Goal: Task Accomplishment & Management: Complete application form

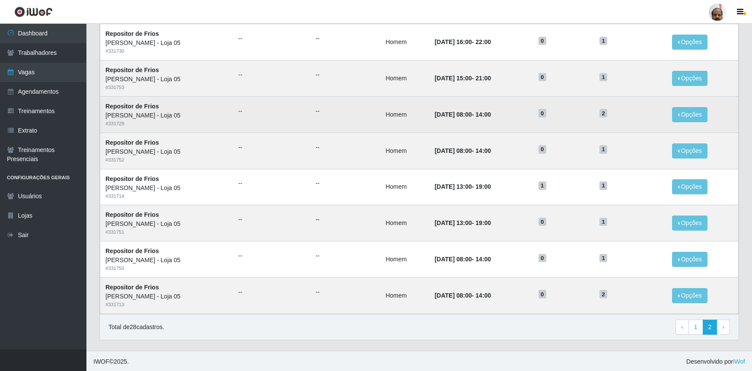
scroll to position [287, 0]
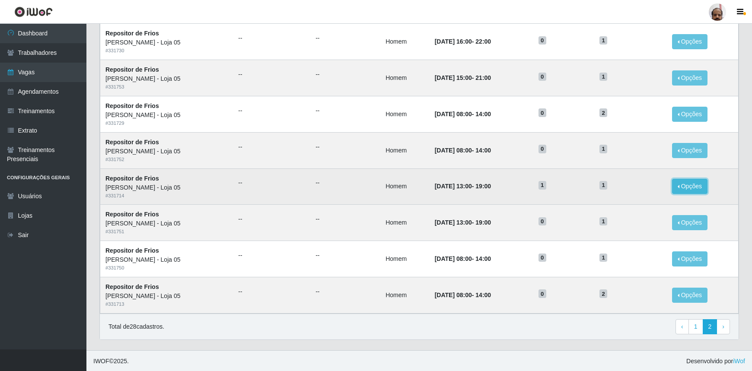
click at [693, 187] on button "Opções" at bounding box center [689, 186] width 35 height 15
click at [633, 209] on div "Deletar" at bounding box center [636, 206] width 51 height 9
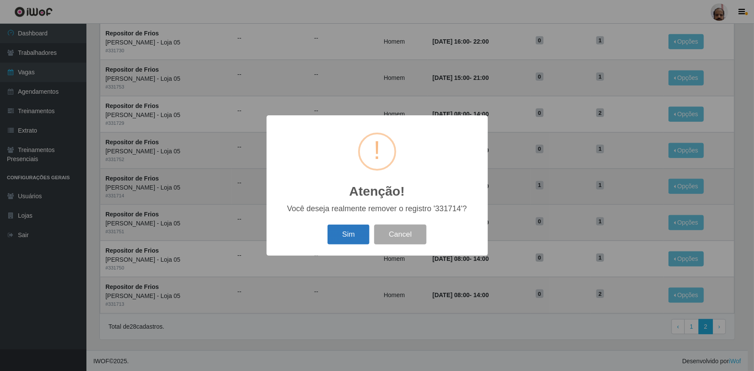
click at [340, 229] on button "Sim" at bounding box center [348, 235] width 42 height 20
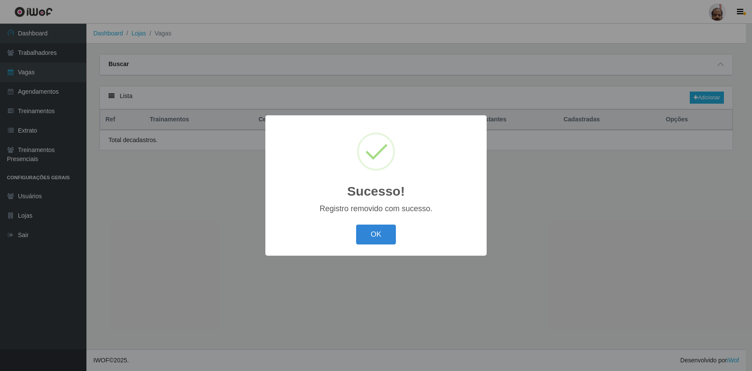
scroll to position [0, 0]
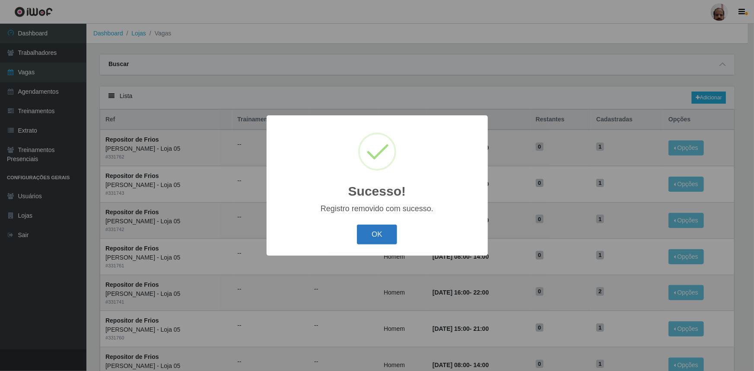
click at [366, 233] on button "OK" at bounding box center [377, 235] width 40 height 20
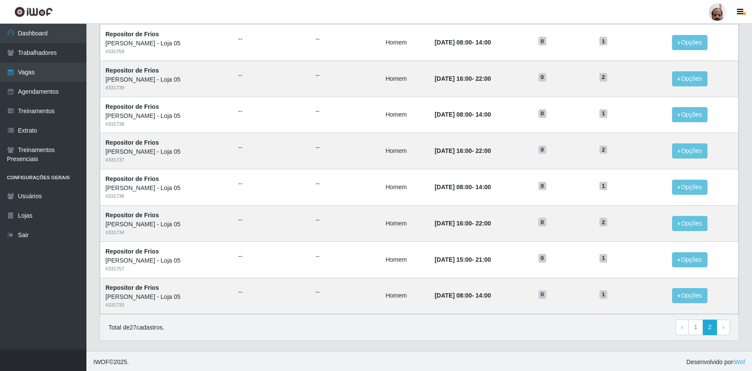
scroll to position [359, 0]
click at [722, 327] on span "›" at bounding box center [723, 326] width 2 height 7
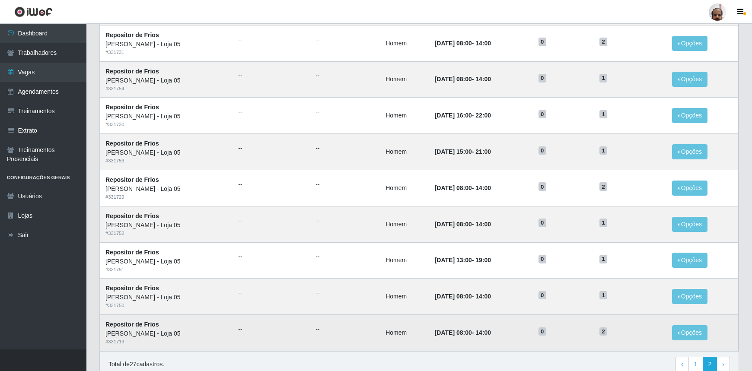
scroll to position [251, 0]
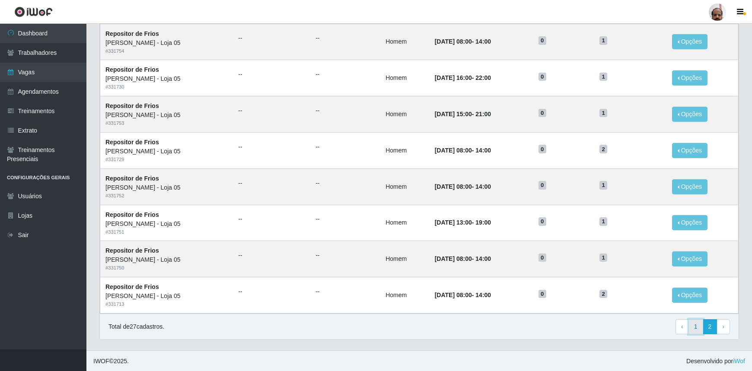
click at [699, 328] on link "1" at bounding box center [695, 327] width 15 height 16
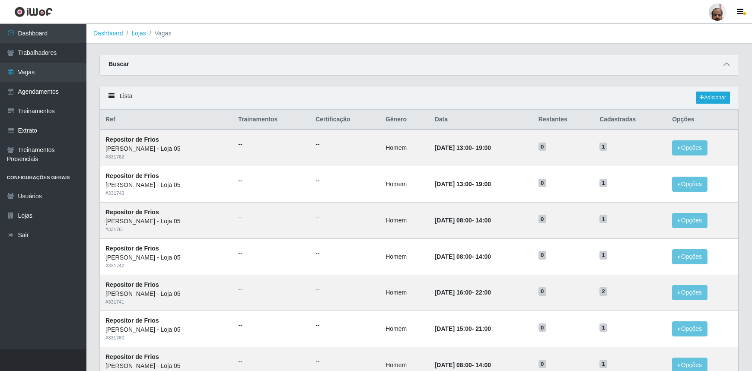
click at [724, 66] on icon at bounding box center [726, 64] width 6 height 6
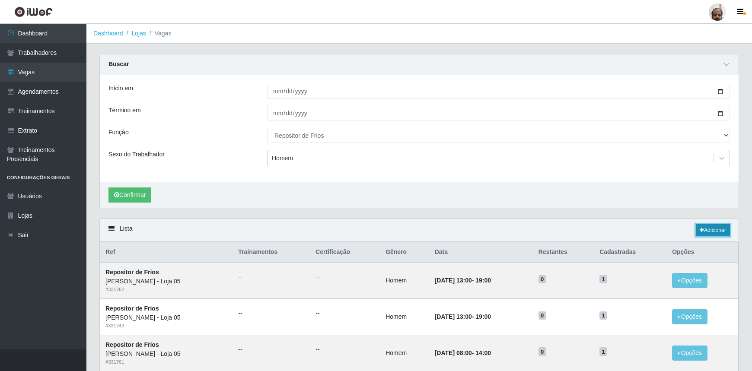
click at [715, 228] on link "Adicionar" at bounding box center [712, 230] width 34 height 12
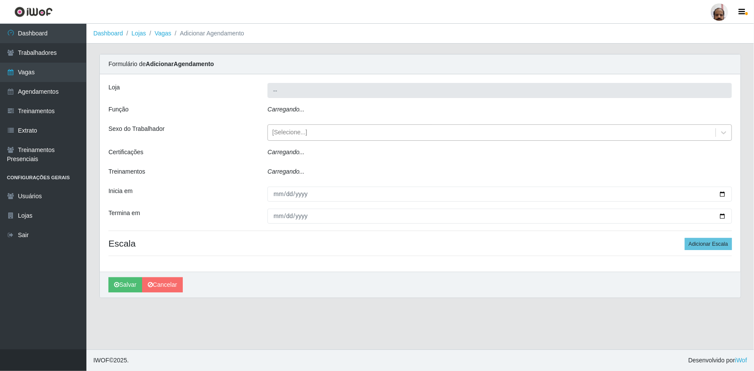
type input "[PERSON_NAME] - Loja 05"
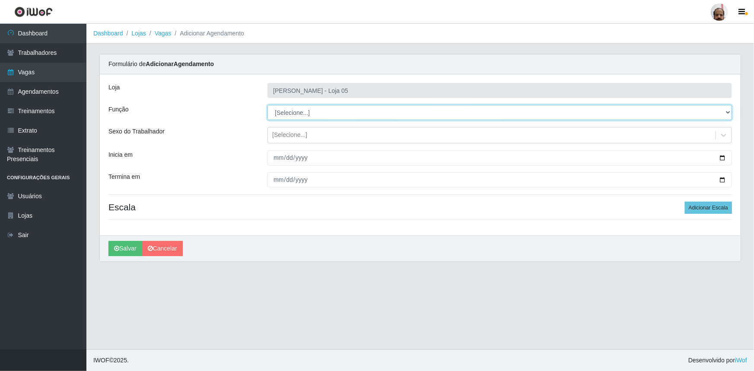
click at [307, 112] on select "[Selecione...] ASG ASG + ASG ++ Auxiliar de Depósito Auxiliar de Depósito + Aux…" at bounding box center [499, 112] width 464 height 15
select select "112"
click at [267, 105] on select "[Selecione...] ASG ASG + ASG ++ Auxiliar de Depósito Auxiliar de Depósito + Aux…" at bounding box center [499, 112] width 464 height 15
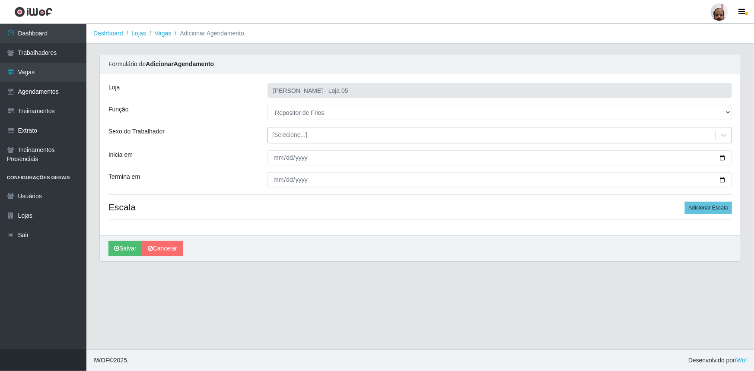
click at [298, 138] on div "[Selecione...]" at bounding box center [289, 135] width 35 height 9
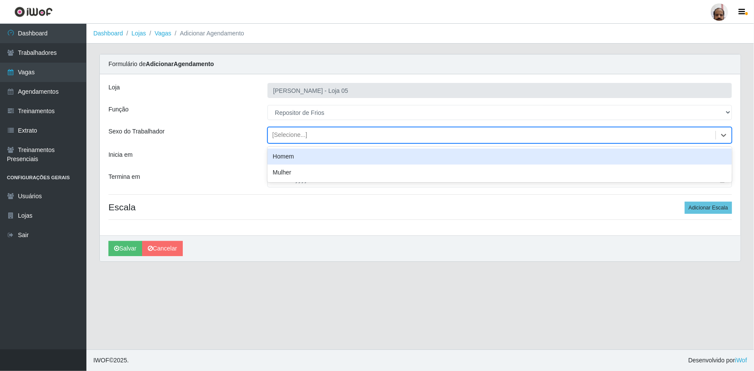
click at [298, 155] on div "Homem" at bounding box center [499, 157] width 464 height 16
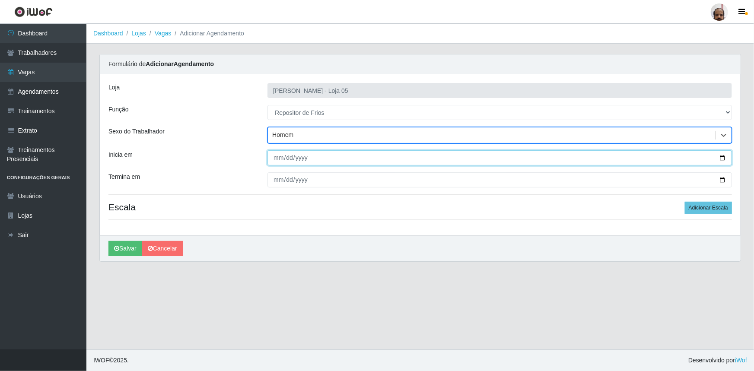
click at [722, 159] on input "Inicia em" at bounding box center [499, 157] width 464 height 15
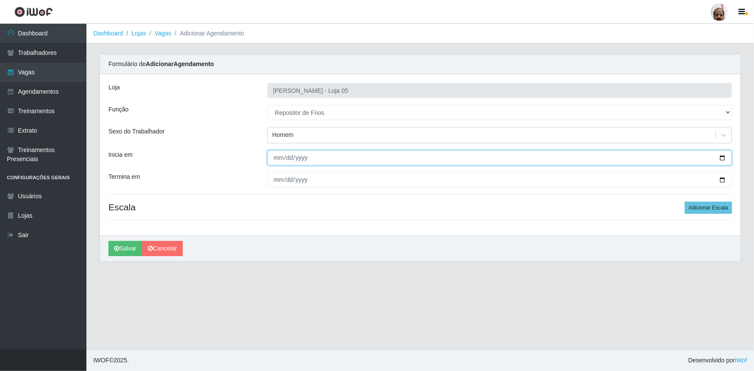
type input "[DATE]"
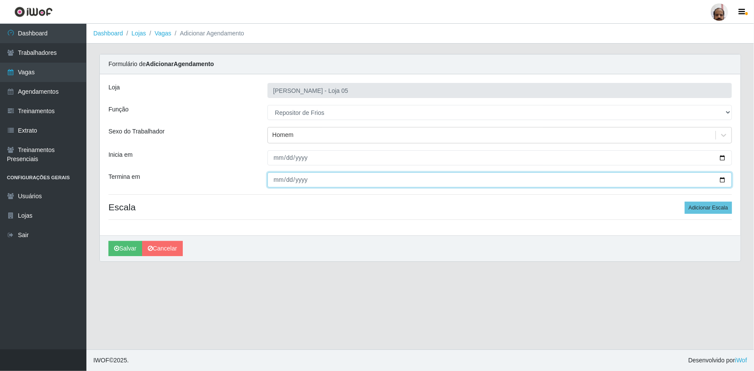
drag, startPoint x: 720, startPoint y: 180, endPoint x: 692, endPoint y: 192, distance: 30.0
click at [720, 179] on input "Termina em" at bounding box center [499, 179] width 464 height 15
type input "[DATE]"
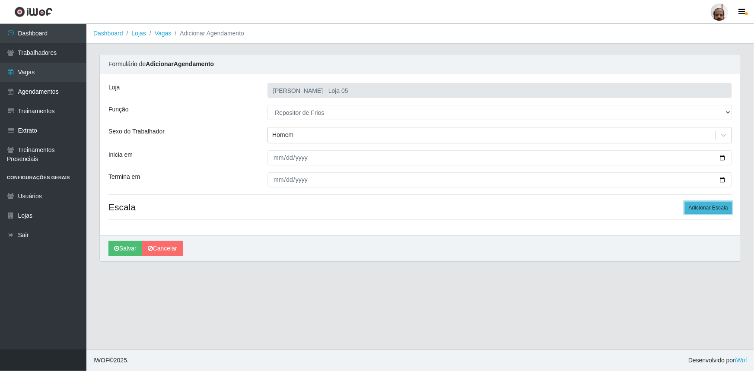
click at [714, 203] on button "Adicionar Escala" at bounding box center [708, 208] width 47 height 12
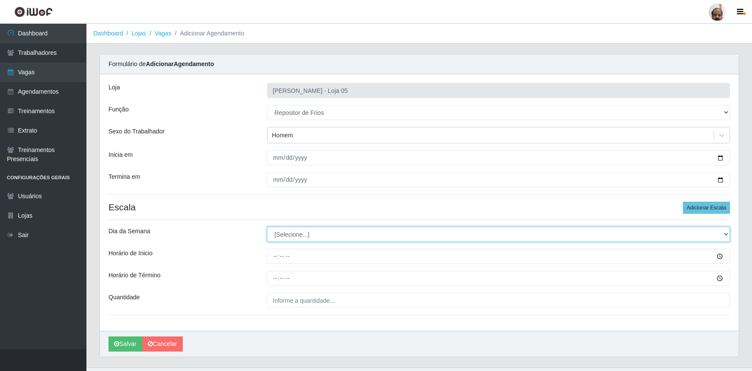
click at [285, 229] on select "[Selecione...] Segunda Terça Quarta Quinta Sexta Sábado Domingo" at bounding box center [498, 234] width 463 height 15
select select "0"
click at [267, 227] on select "[Selecione...] Segunda Terça Quarta Quinta Sexta Sábado Domingo" at bounding box center [498, 234] width 463 height 15
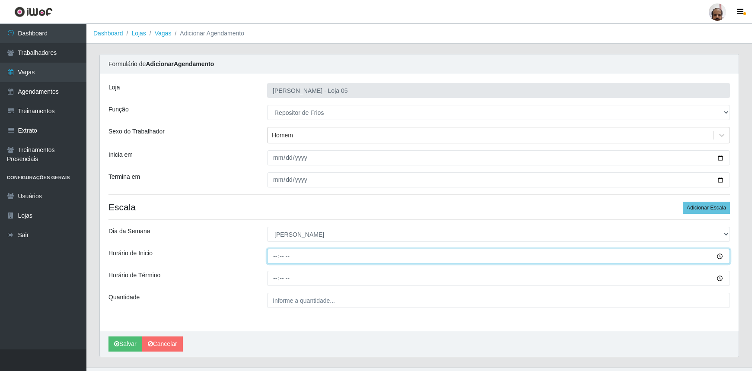
click at [272, 259] on input "Horário de Inicio" at bounding box center [498, 256] width 463 height 15
type input "13:00"
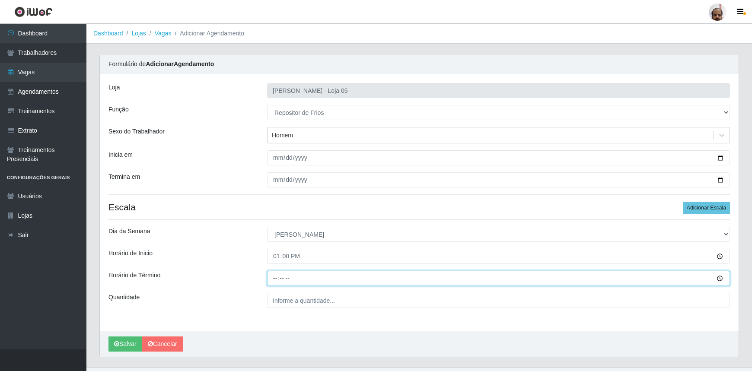
type input "19:00"
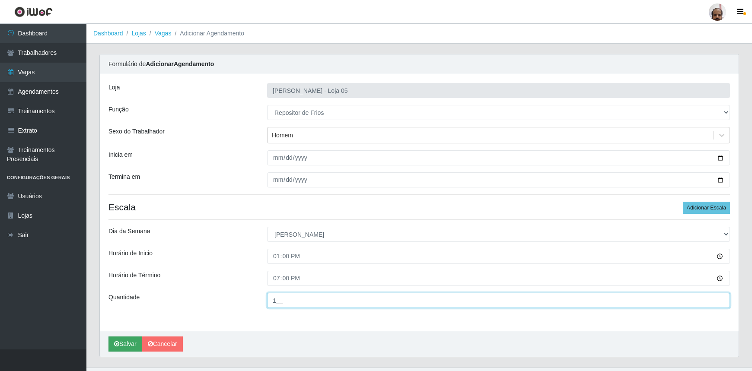
type input "1__"
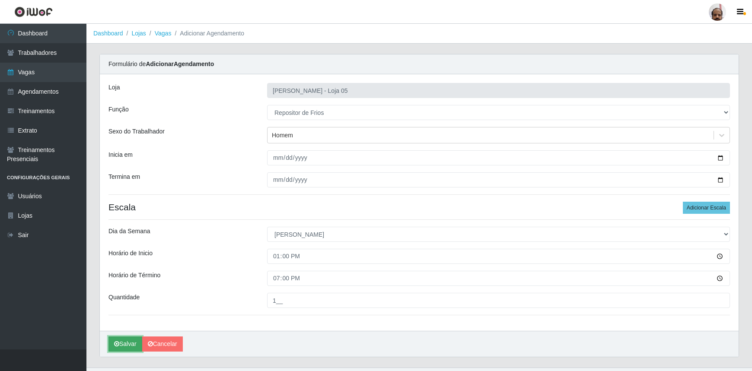
click at [130, 342] on button "Salvar" at bounding box center [125, 343] width 34 height 15
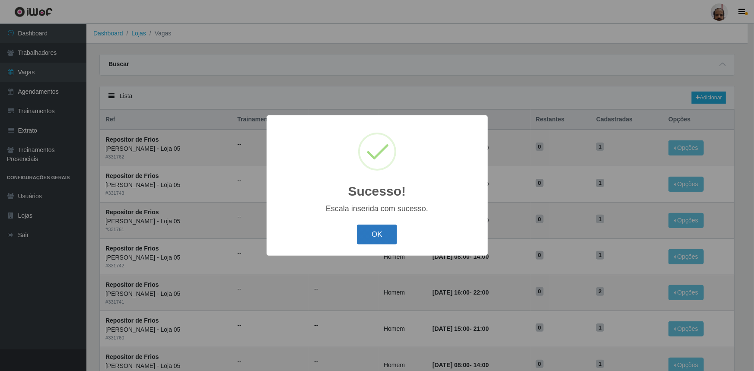
click at [381, 236] on button "OK" at bounding box center [377, 235] width 40 height 20
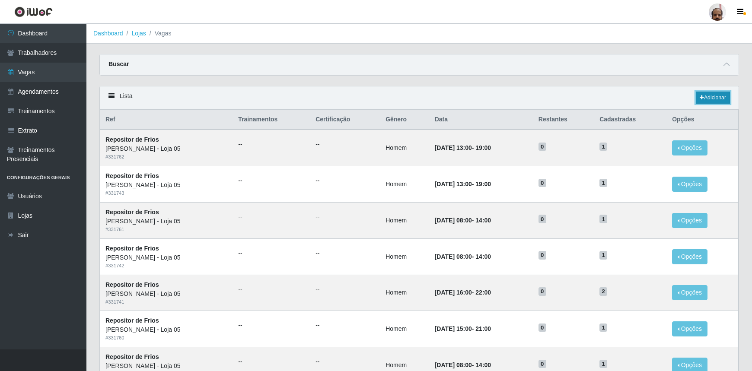
click at [704, 100] on link "Adicionar" at bounding box center [712, 98] width 34 height 12
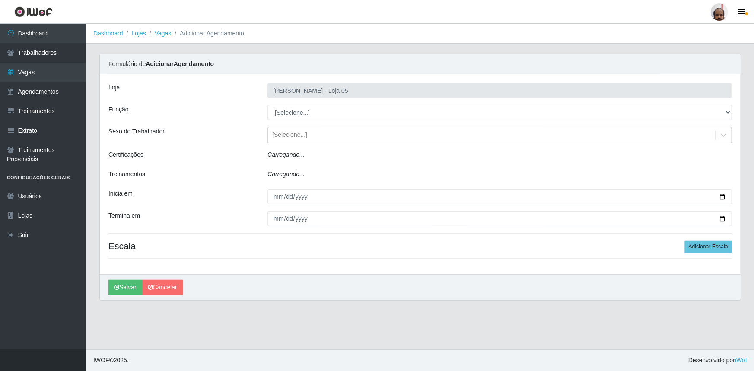
type input "[PERSON_NAME] - Loja 05"
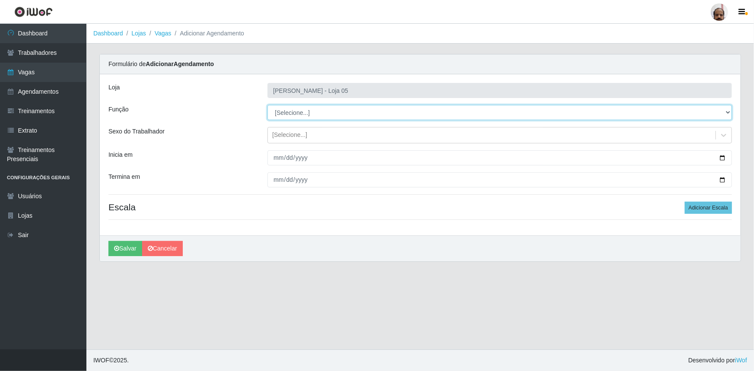
click at [318, 112] on select "[Selecione...] ASG ASG + ASG ++ Auxiliar de Depósito Auxiliar de Depósito + Aux…" at bounding box center [499, 112] width 464 height 15
select select "112"
click at [267, 105] on select "[Selecione...] ASG ASG + ASG ++ Auxiliar de Depósito Auxiliar de Depósito + Aux…" at bounding box center [499, 112] width 464 height 15
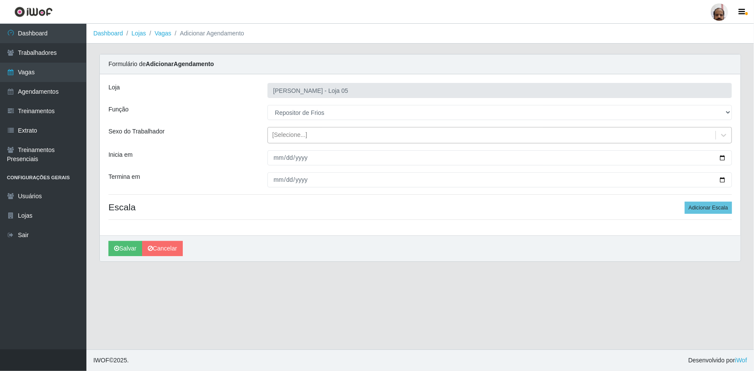
click at [283, 128] on div "[Selecione...]" at bounding box center [491, 135] width 447 height 14
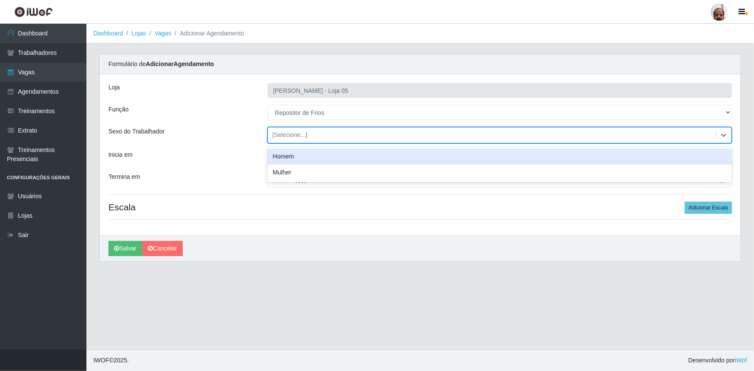
click at [292, 160] on div "Homem" at bounding box center [499, 157] width 464 height 16
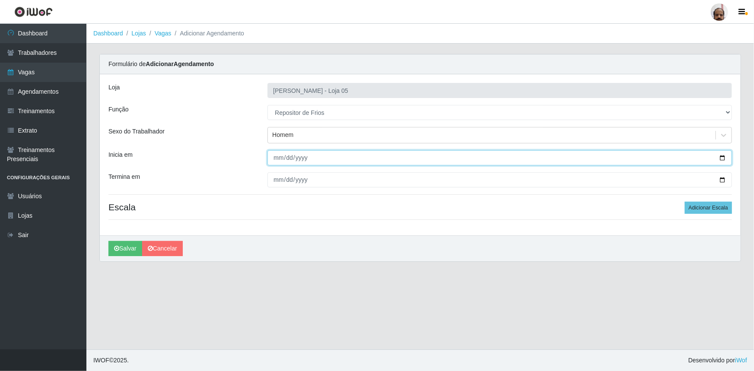
click at [724, 157] on input "Inicia em" at bounding box center [499, 157] width 464 height 15
type input "[DATE]"
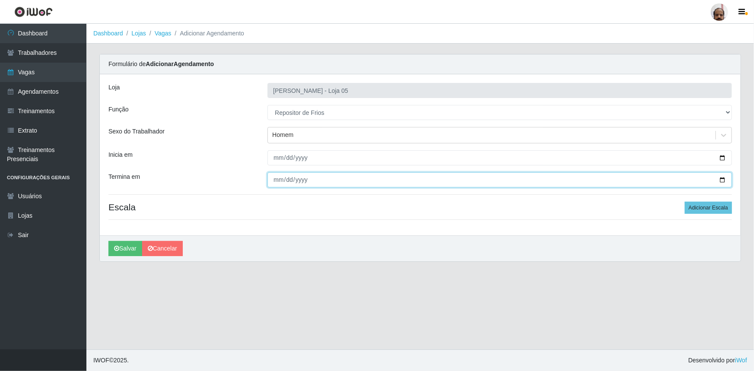
click at [721, 181] on input "Termina em" at bounding box center [499, 179] width 464 height 15
type input "[DATE]"
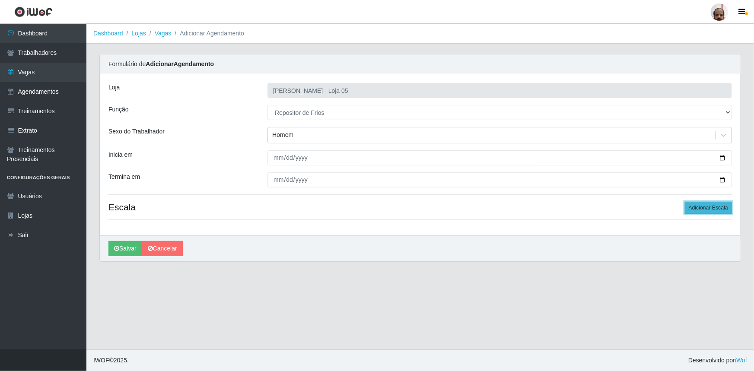
click at [695, 207] on button "Adicionar Escala" at bounding box center [708, 208] width 47 height 12
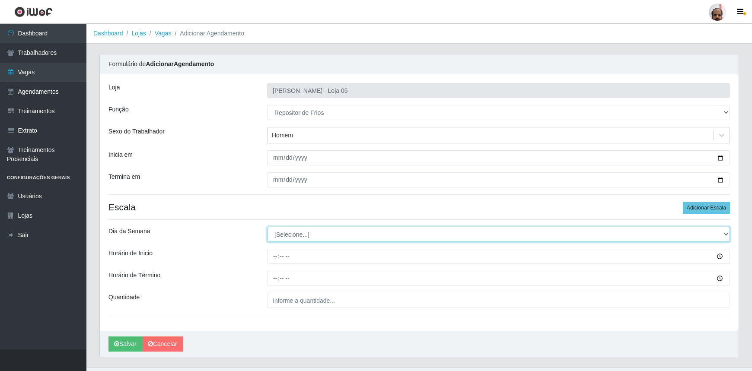
click at [310, 228] on select "[Selecione...] Segunda Terça Quarta Quinta Sexta Sábado Domingo" at bounding box center [498, 234] width 463 height 15
select select "0"
click at [267, 227] on select "[Selecione...] Segunda Terça Quarta Quinta Sexta Sábado Domingo" at bounding box center [498, 234] width 463 height 15
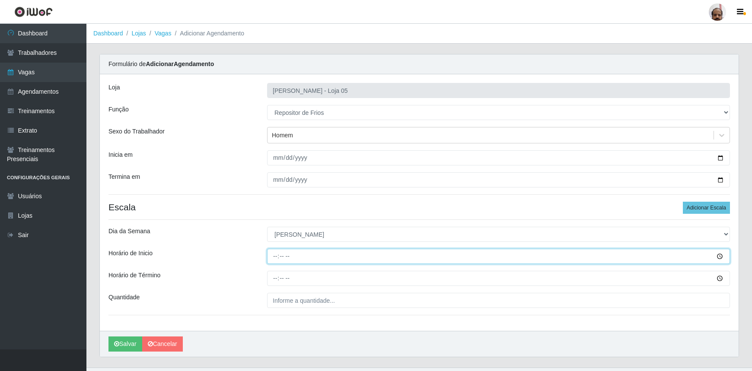
drag, startPoint x: 274, startPoint y: 259, endPoint x: 279, endPoint y: 258, distance: 4.5
click at [274, 259] on input "Horário de Inicio" at bounding box center [498, 256] width 463 height 15
type input "13:00"
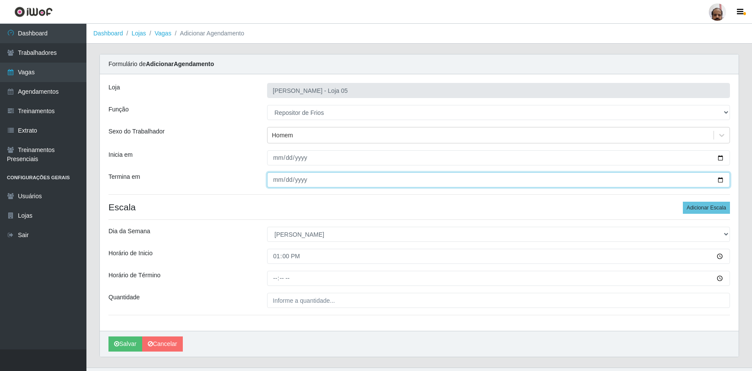
click at [719, 178] on input "[DATE]" at bounding box center [498, 179] width 463 height 15
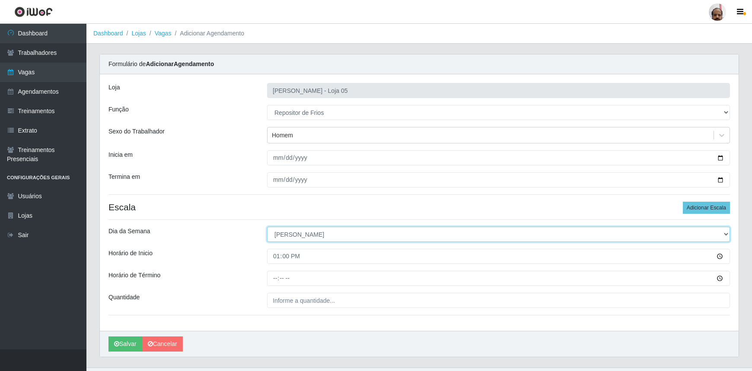
click at [286, 236] on select "[Selecione...] Segunda Terça Quarta Quinta Sexta Sábado Domingo" at bounding box center [498, 234] width 463 height 15
select select "4"
click at [267, 227] on select "[Selecione...] Segunda Terça Quarta Quinta Sexta Sábado Domingo" at bounding box center [498, 234] width 463 height 15
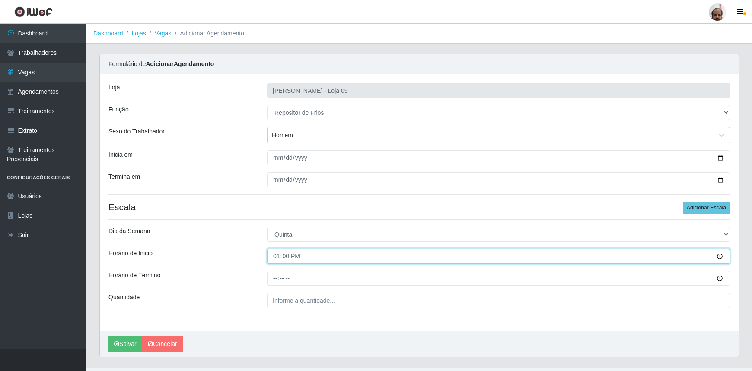
click at [274, 261] on input "13:00" at bounding box center [498, 256] width 463 height 15
click at [279, 253] on input "16:00" at bounding box center [498, 256] width 463 height 15
click at [279, 258] on input "16:00" at bounding box center [498, 256] width 463 height 15
type input "15:00"
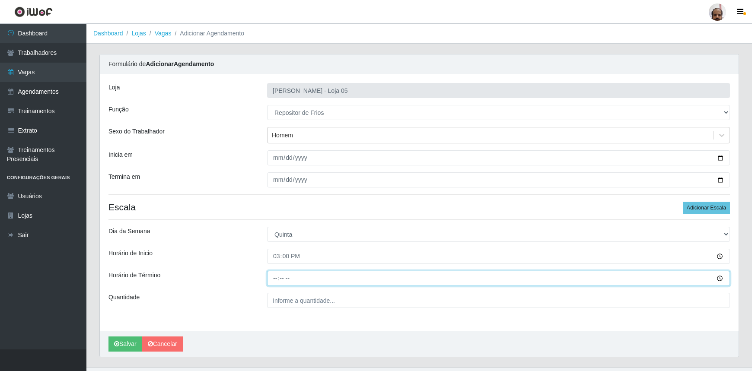
type input "21:00"
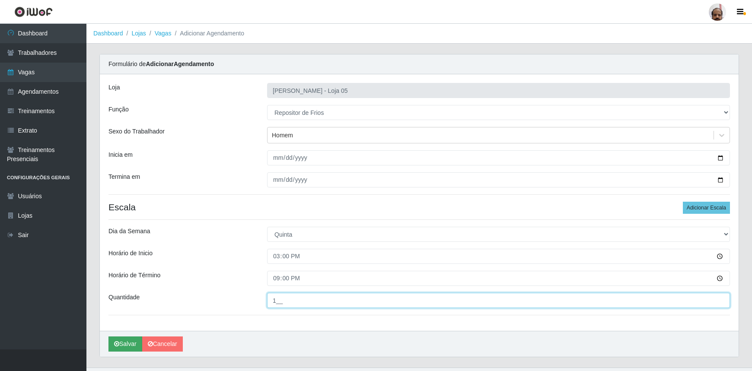
type input "1__"
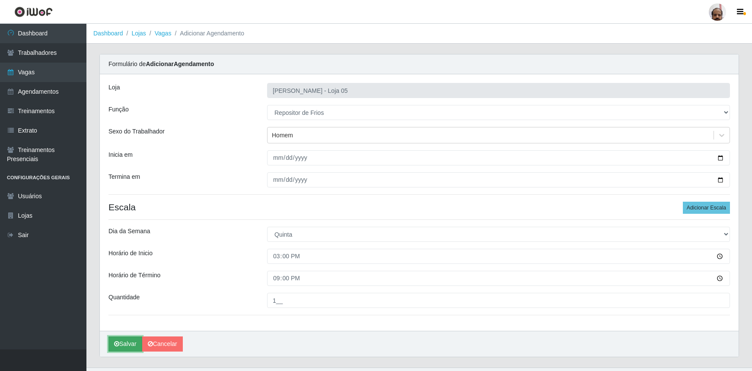
click at [131, 341] on button "Salvar" at bounding box center [125, 343] width 34 height 15
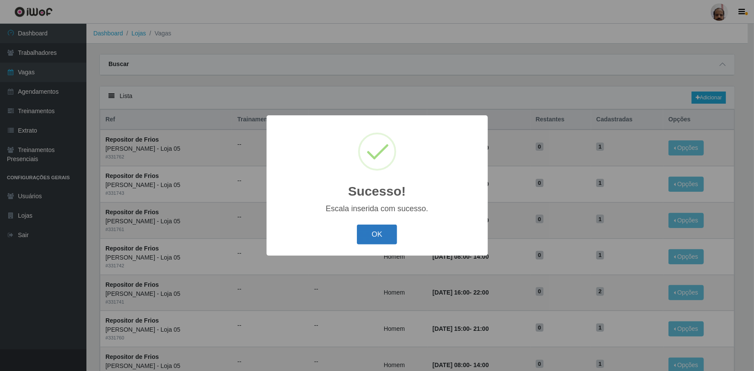
click at [375, 233] on button "OK" at bounding box center [377, 235] width 40 height 20
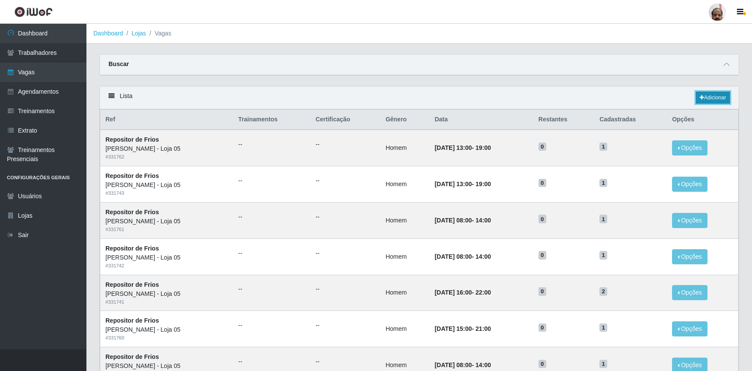
click at [715, 98] on link "Adicionar" at bounding box center [712, 98] width 34 height 12
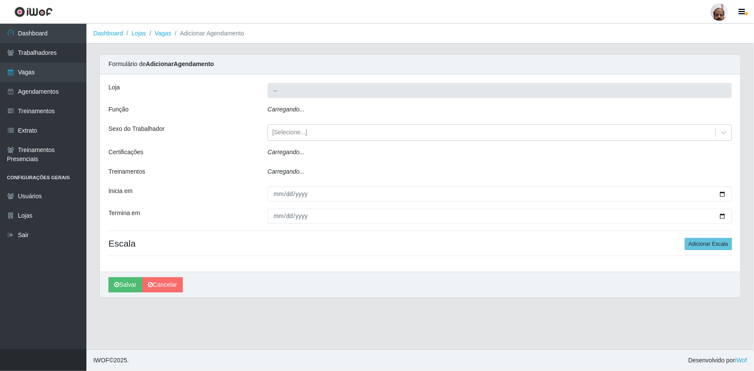
type input "[PERSON_NAME] - Loja 05"
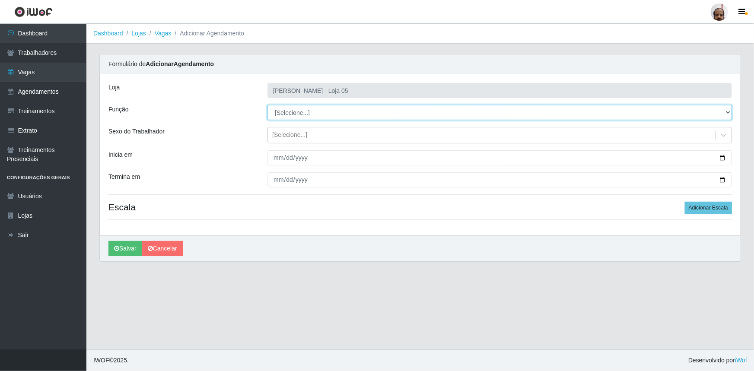
click at [292, 111] on select "[Selecione...] ASG ASG + ASG ++ Auxiliar de Depósito Auxiliar de Depósito + Aux…" at bounding box center [499, 112] width 464 height 15
select select "112"
click at [267, 105] on select "[Selecione...] ASG ASG + ASG ++ Auxiliar de Depósito Auxiliar de Depósito + Aux…" at bounding box center [499, 112] width 464 height 15
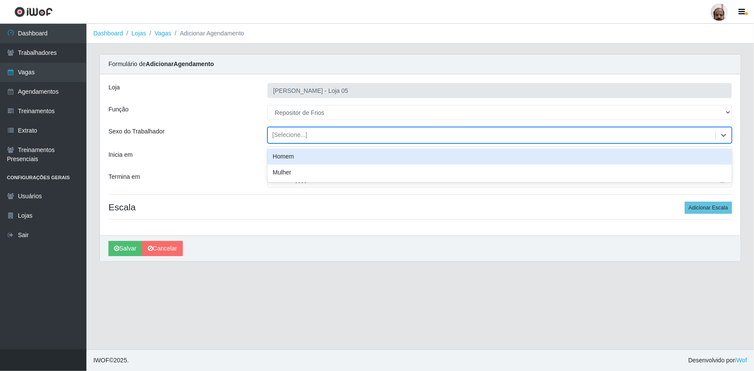
click at [311, 130] on div "[Selecione...]" at bounding box center [491, 135] width 447 height 14
click at [301, 159] on div "Homem" at bounding box center [499, 157] width 464 height 16
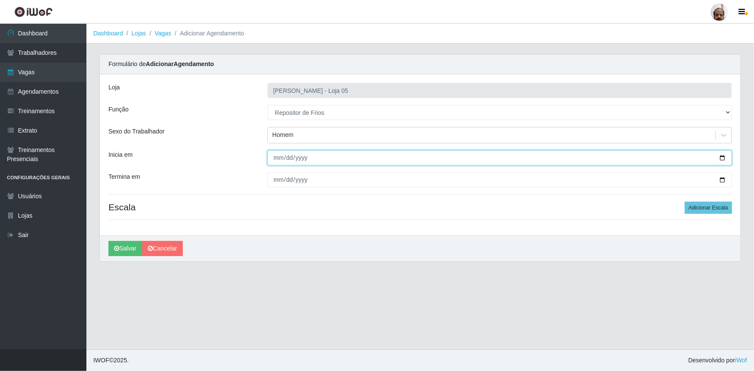
click at [722, 154] on input "Inicia em" at bounding box center [499, 157] width 464 height 15
type input "[DATE]"
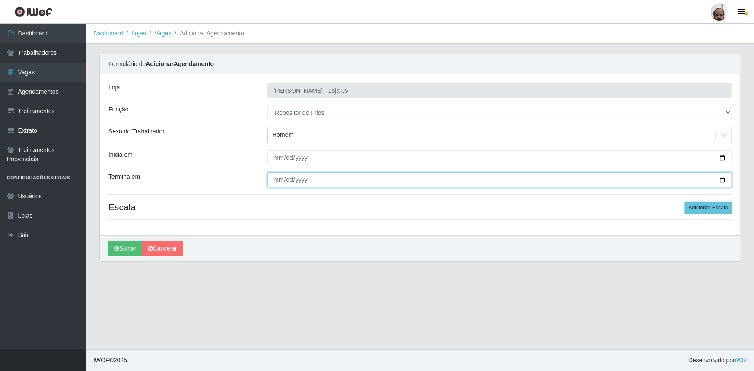
click at [721, 178] on input "Termina em" at bounding box center [499, 179] width 464 height 15
type input "[DATE]"
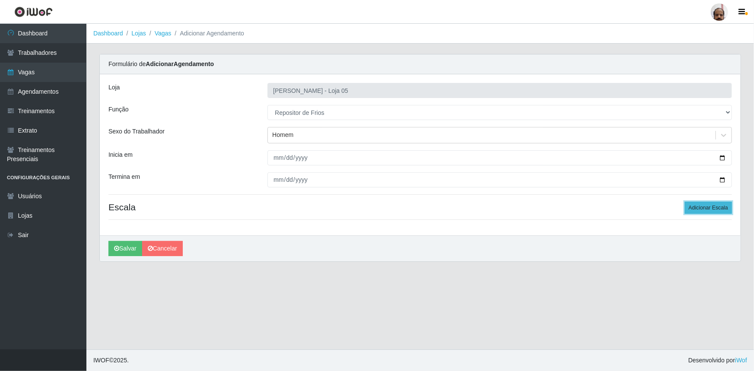
click at [701, 206] on button "Adicionar Escala" at bounding box center [708, 208] width 47 height 12
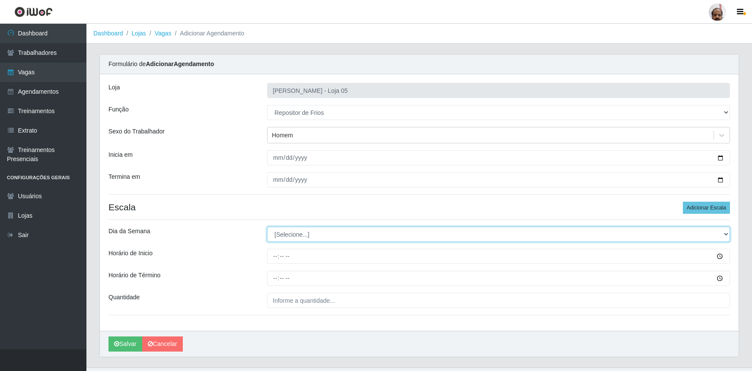
click at [304, 232] on select "[Selecione...] Segunda Terça Quarta Quinta Sexta Sábado Domingo" at bounding box center [498, 234] width 463 height 15
select select "5"
click at [267, 227] on select "[Selecione...] Segunda Terça Quarta Quinta Sexta Sábado Domingo" at bounding box center [498, 234] width 463 height 15
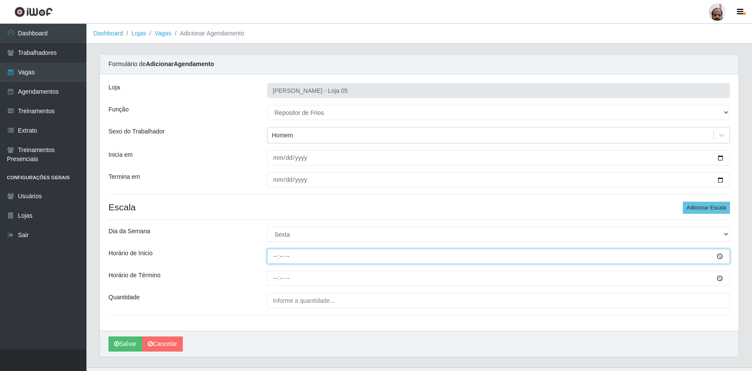
click at [280, 254] on input "Horário de Inicio" at bounding box center [498, 256] width 463 height 15
click at [270, 257] on input "Horário de Inicio" at bounding box center [498, 256] width 463 height 15
click at [274, 254] on input "Horário de Inicio" at bounding box center [498, 256] width 463 height 15
type input "15:00"
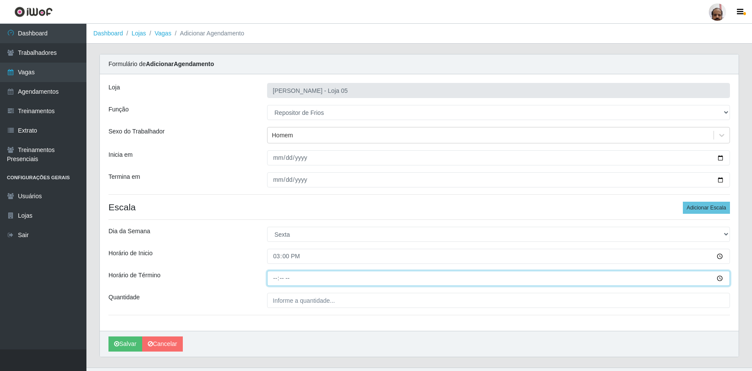
type input "21:00"
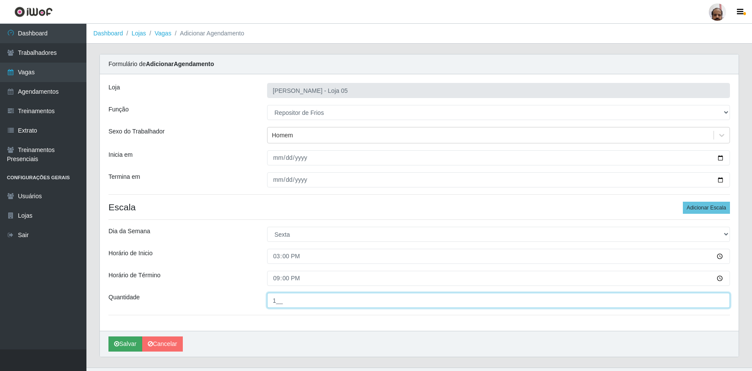
type input "1__"
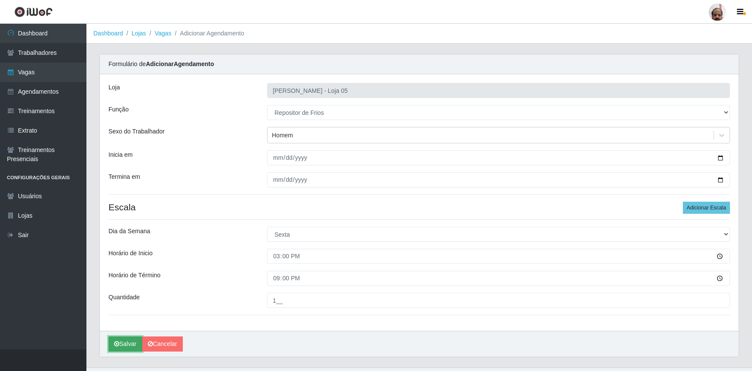
click at [129, 342] on button "Salvar" at bounding box center [125, 343] width 34 height 15
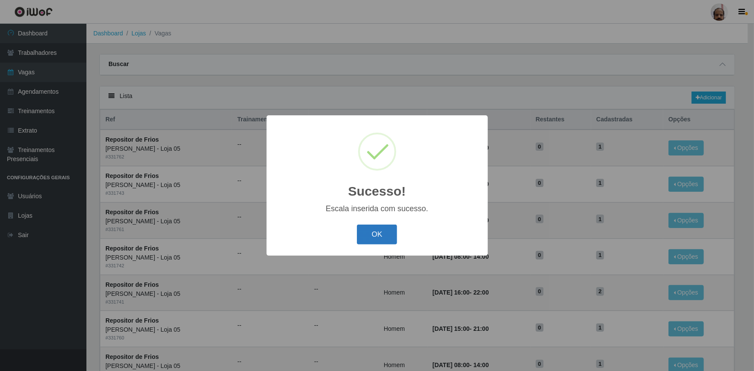
click at [375, 241] on button "OK" at bounding box center [377, 235] width 40 height 20
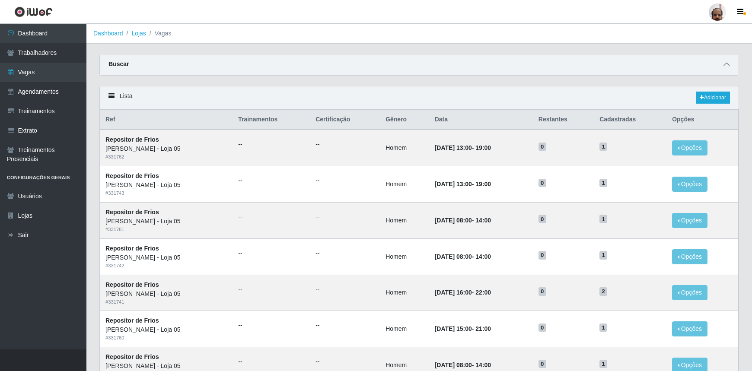
click at [728, 64] on icon at bounding box center [726, 64] width 6 height 6
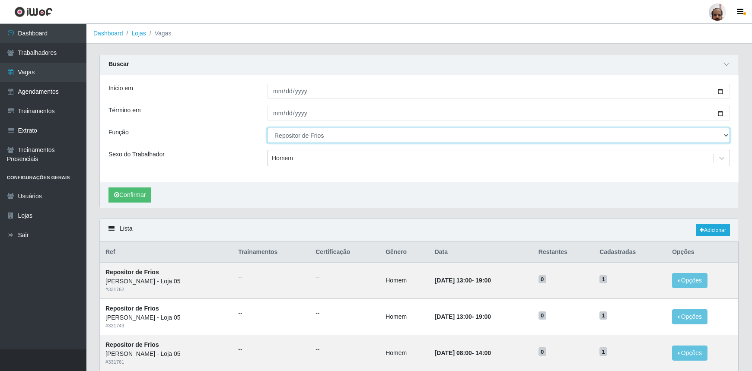
click at [324, 134] on select "[Selecione...] ASG ASG + ASG ++ Auxiliar de Depósito Auxiliar de Depósito + Aux…" at bounding box center [498, 135] width 463 height 15
select select "106"
click at [267, 128] on select "[Selecione...] ASG ASG + ASG ++ Auxiliar de Depósito Auxiliar de Depósito + Aux…" at bounding box center [498, 135] width 463 height 15
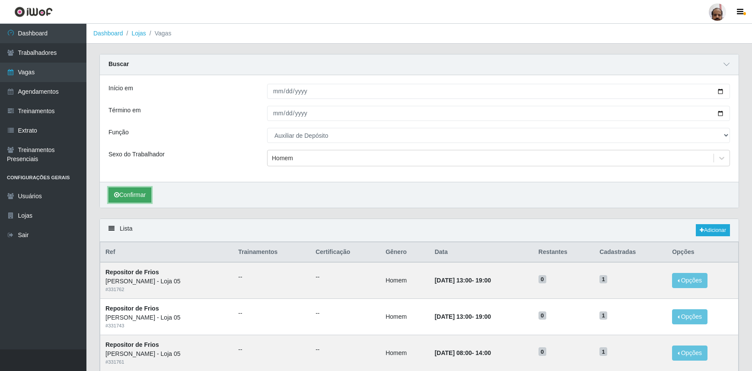
click at [125, 197] on button "Confirmar" at bounding box center [129, 194] width 43 height 15
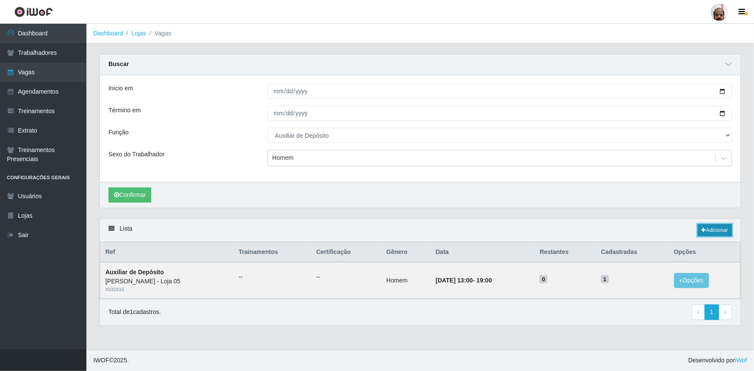
click at [708, 233] on link "Adicionar" at bounding box center [715, 230] width 34 height 12
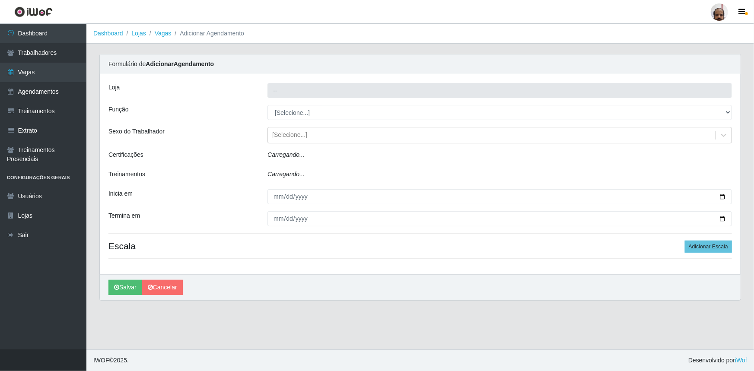
type input "[PERSON_NAME] - Loja 05"
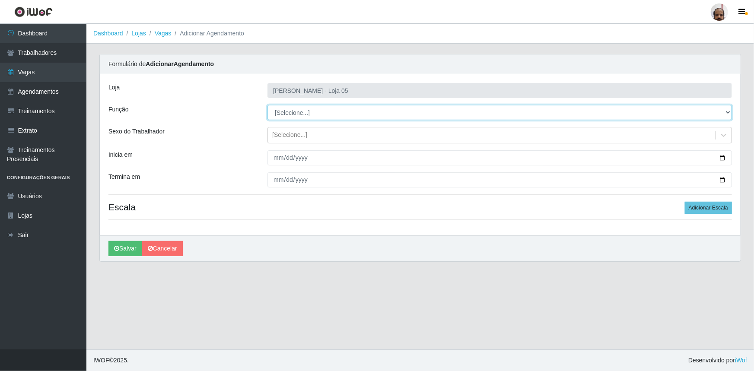
click at [298, 113] on select "[Selecione...] ASG ASG + ASG ++ Auxiliar de Depósito Auxiliar de Depósito + Aux…" at bounding box center [499, 112] width 464 height 15
select select "106"
click at [267, 105] on select "[Selecione...] ASG ASG + ASG ++ Auxiliar de Depósito Auxiliar de Depósito + Aux…" at bounding box center [499, 112] width 464 height 15
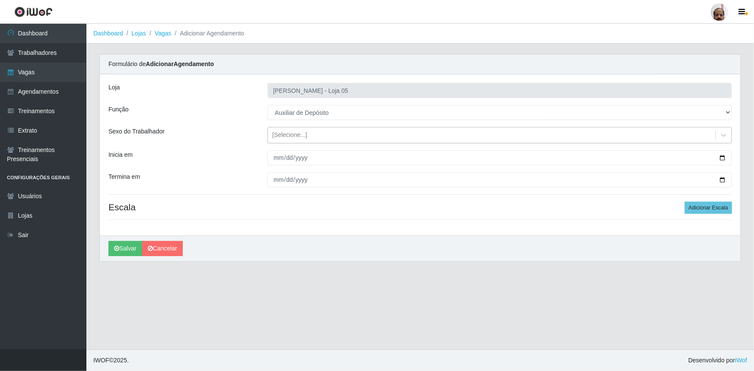
click at [287, 133] on div "[Selecione...]" at bounding box center [289, 135] width 35 height 9
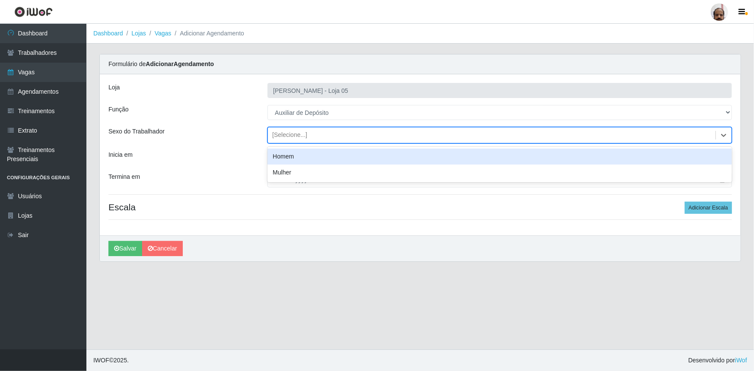
click at [292, 152] on div "Homem" at bounding box center [499, 157] width 464 height 16
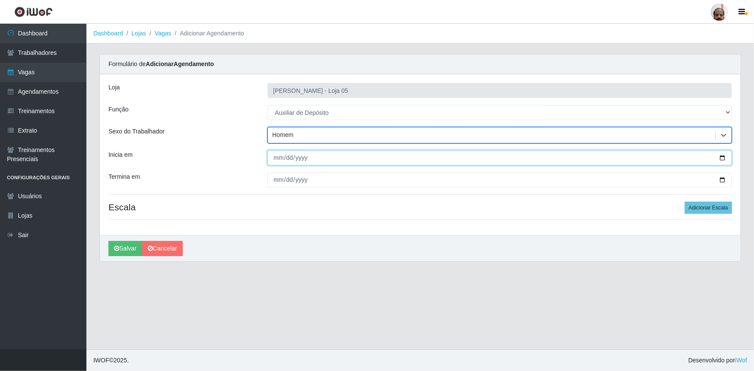
click at [723, 156] on input "Inicia em" at bounding box center [499, 157] width 464 height 15
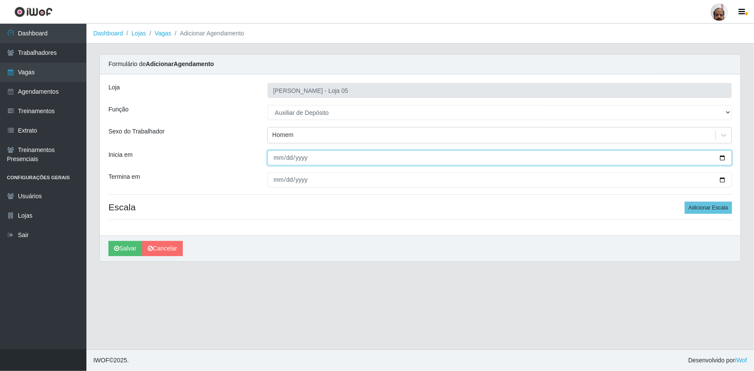
type input "[DATE]"
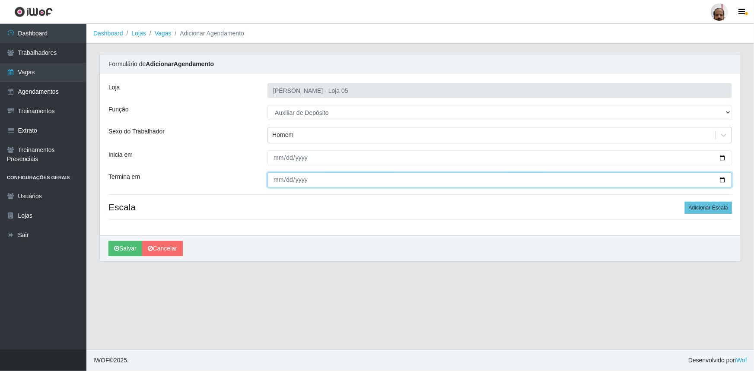
click at [721, 180] on input "Termina em" at bounding box center [499, 179] width 464 height 15
type input "[DATE]"
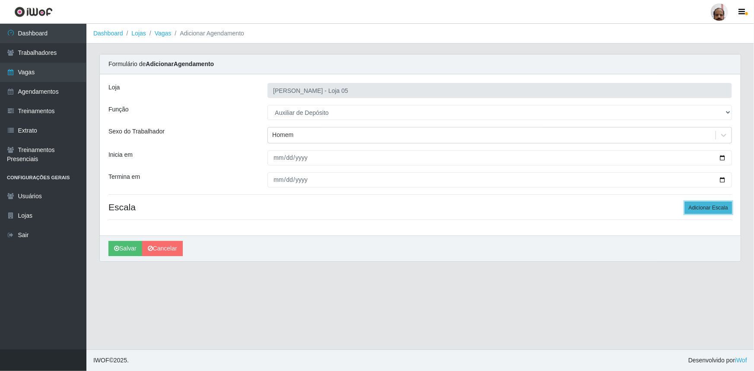
click at [693, 203] on button "Adicionar Escala" at bounding box center [708, 208] width 47 height 12
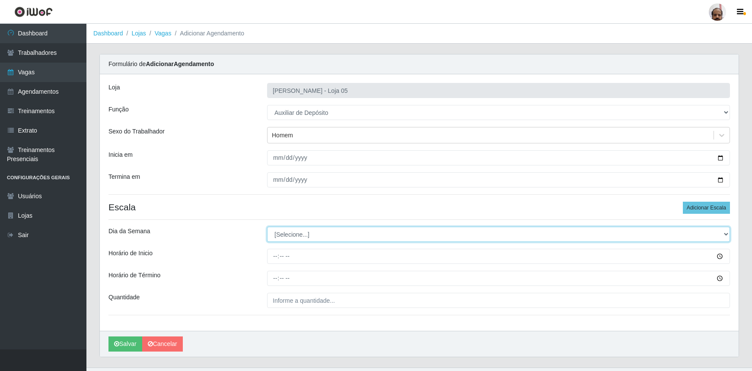
drag, startPoint x: 325, startPoint y: 241, endPoint x: 321, endPoint y: 234, distance: 7.9
click at [325, 241] on select "[Selecione...] Segunda Terça Quarta Quinta Sexta Sábado Domingo" at bounding box center [498, 234] width 463 height 15
select select "0"
click at [267, 227] on select "[Selecione...] Segunda Terça Quarta Quinta Sexta Sábado Domingo" at bounding box center [498, 234] width 463 height 15
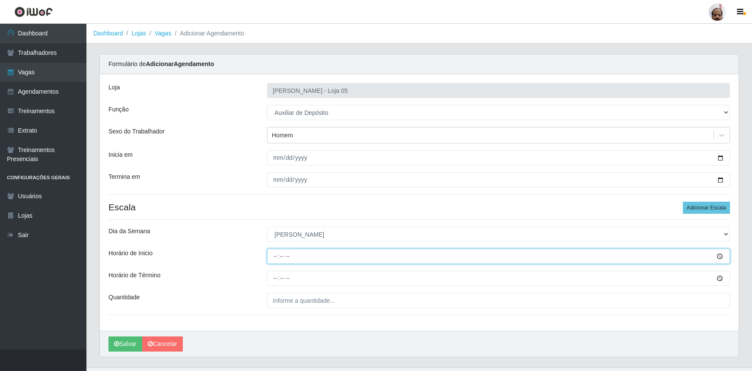
click at [273, 260] on input "Horário de Inicio" at bounding box center [498, 256] width 463 height 15
type input "13:00"
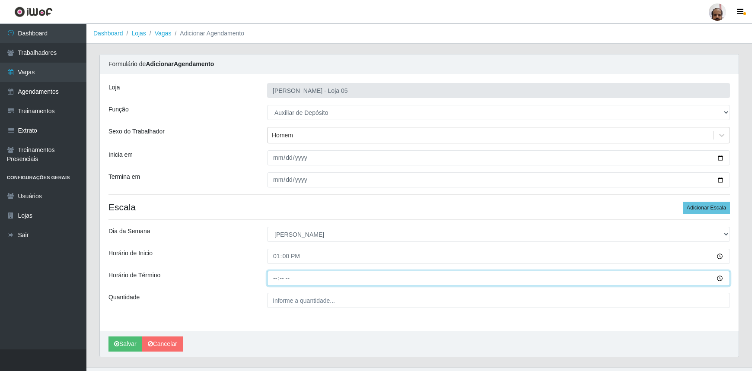
type input "19:00"
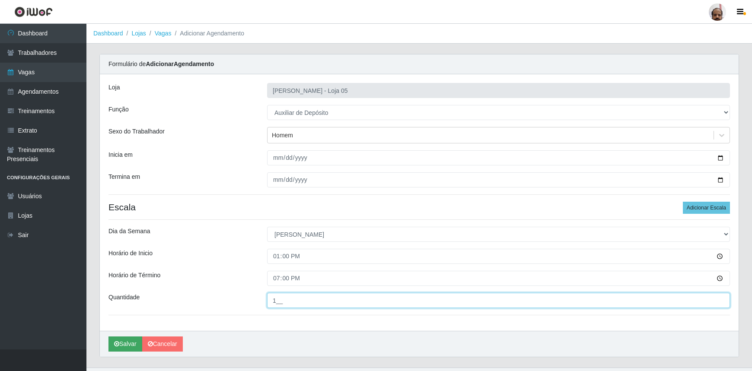
type input "1__"
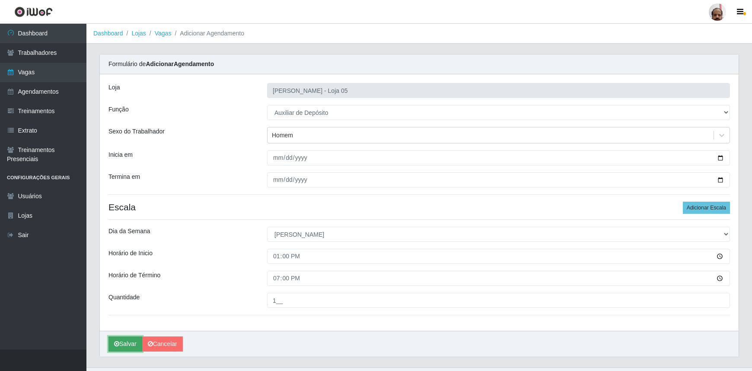
click at [115, 346] on icon "submit" at bounding box center [116, 344] width 5 height 6
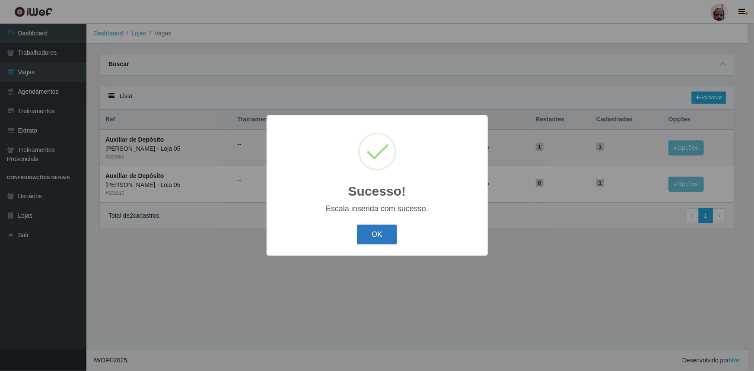
click at [372, 233] on button "OK" at bounding box center [377, 235] width 40 height 20
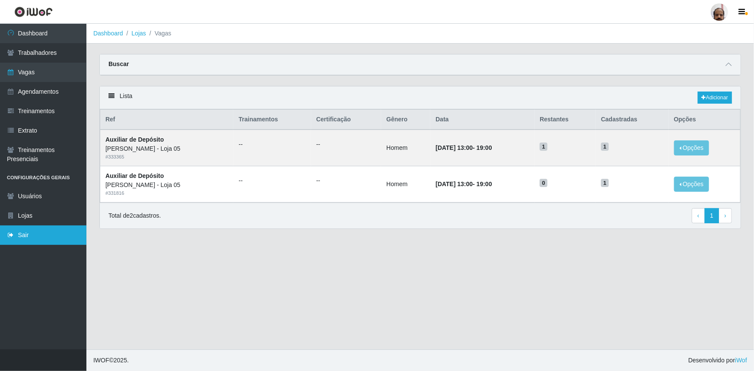
click at [32, 234] on link "Sair" at bounding box center [43, 234] width 86 height 19
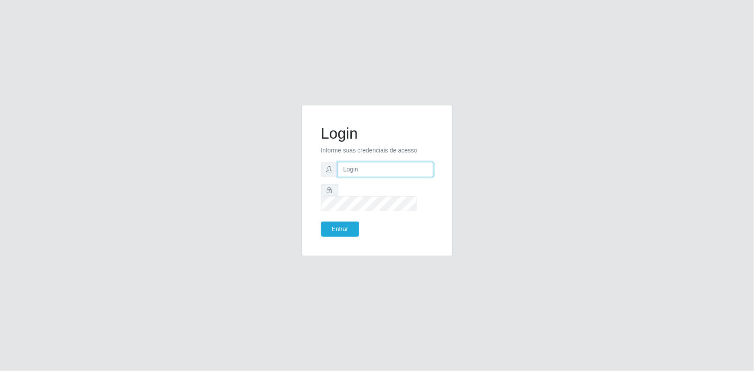
type input "[EMAIL_ADDRESS][DOMAIN_NAME]"
